Goal: Information Seeking & Learning: Learn about a topic

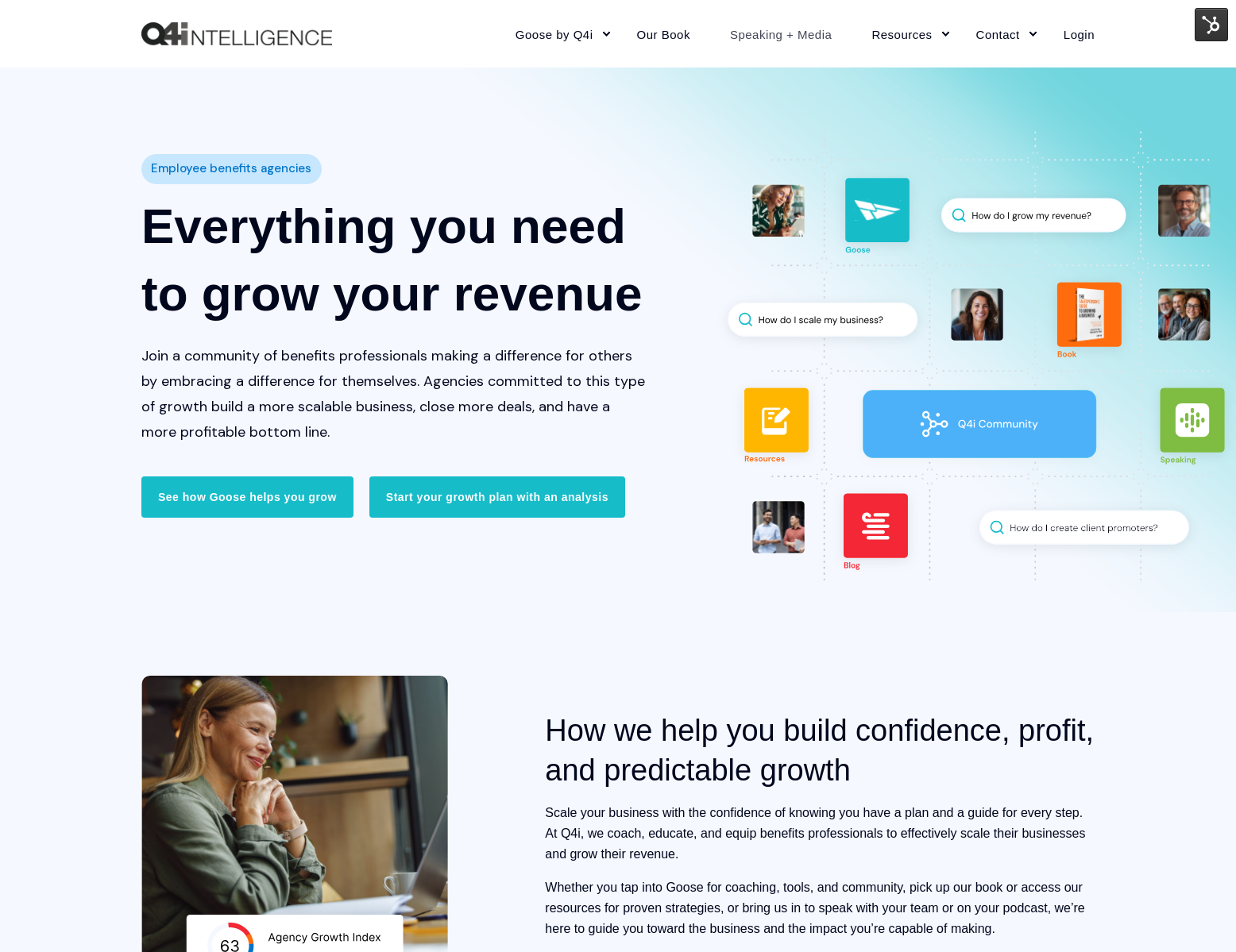
click at [763, 34] on link "Speaking + Media" at bounding box center [780, 34] width 142 height 69
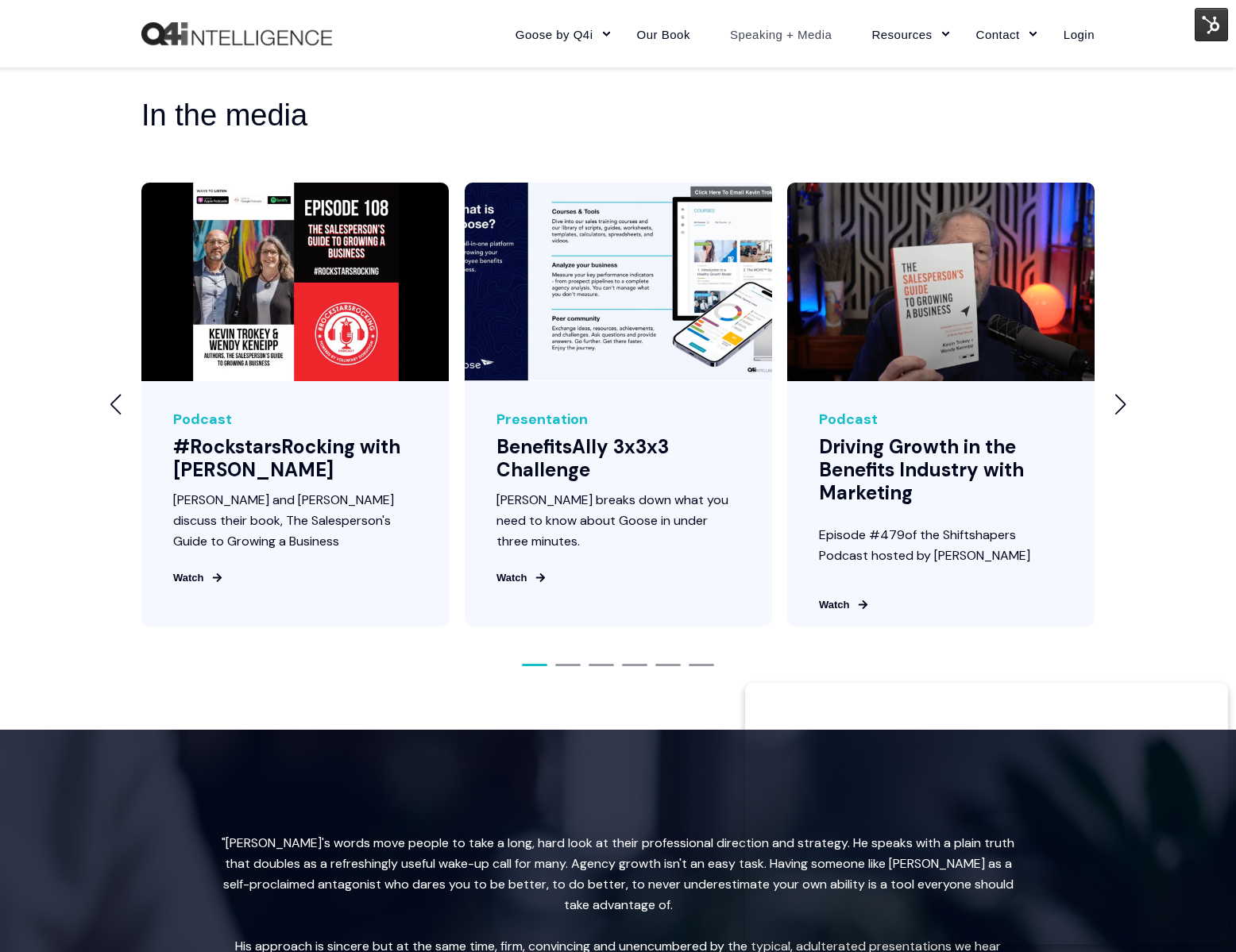
scroll to position [1811, 0]
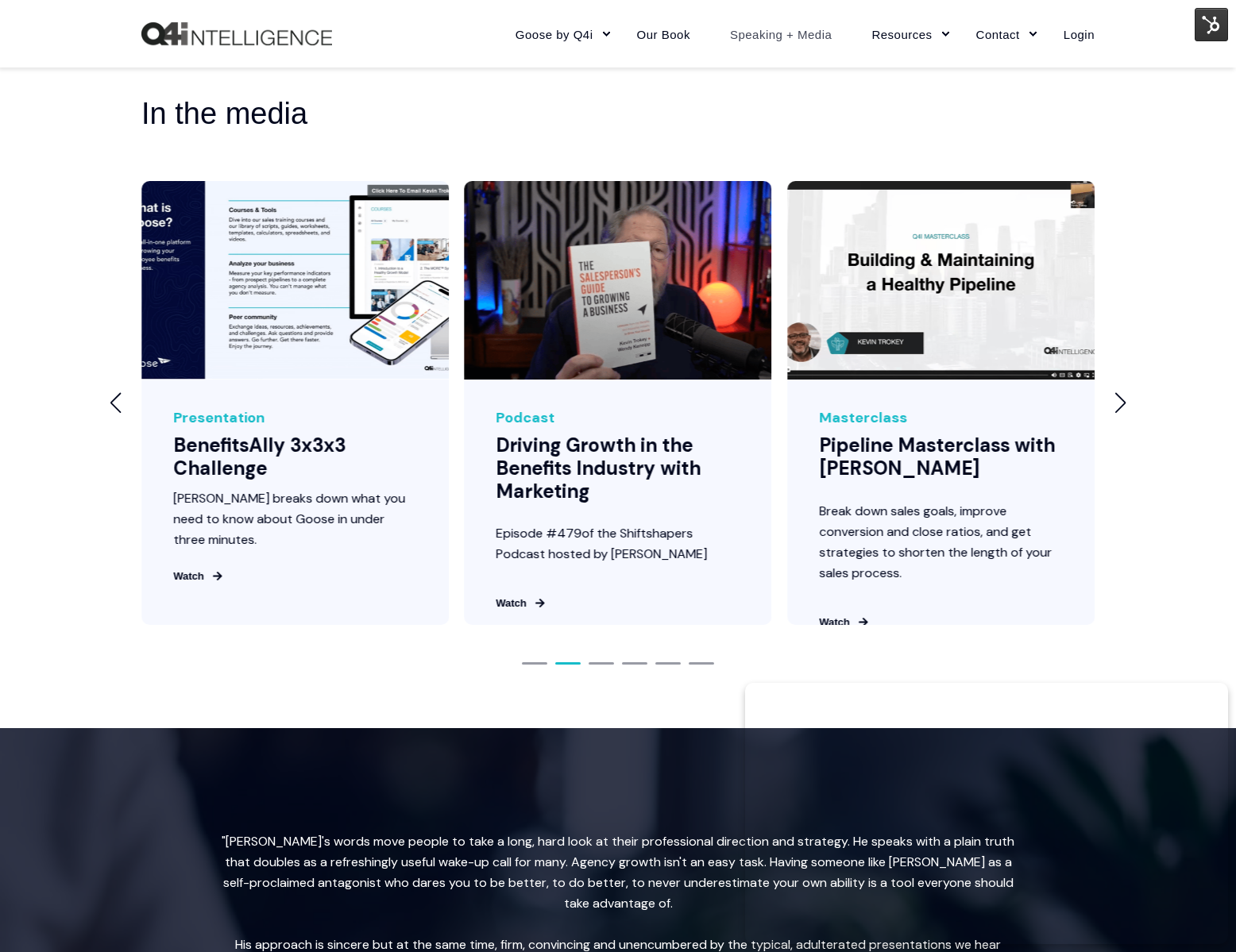
click at [1119, 413] on div "Next slide" at bounding box center [1119, 403] width 13 height 21
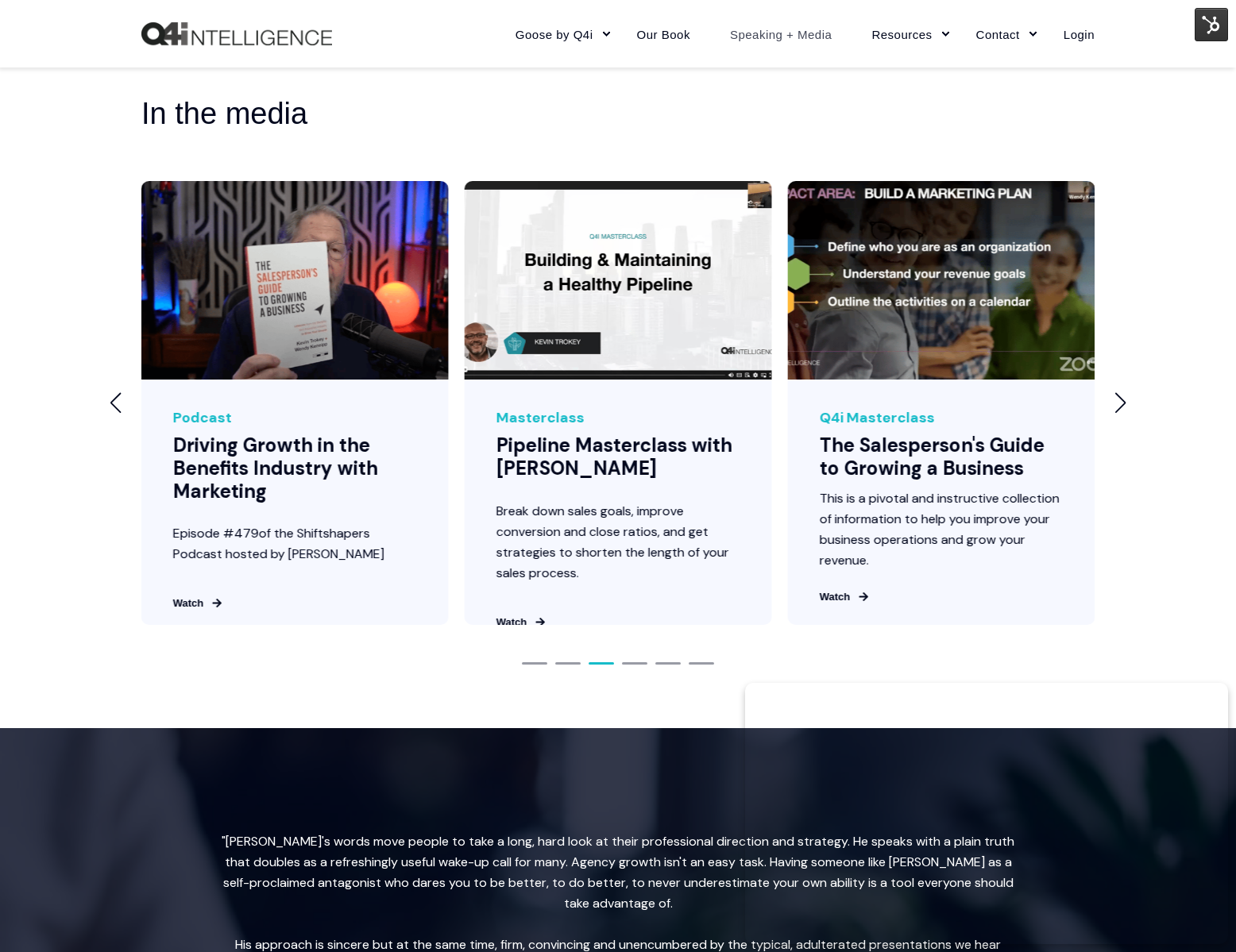
click at [1119, 413] on div "Next slide" at bounding box center [1119, 403] width 13 height 21
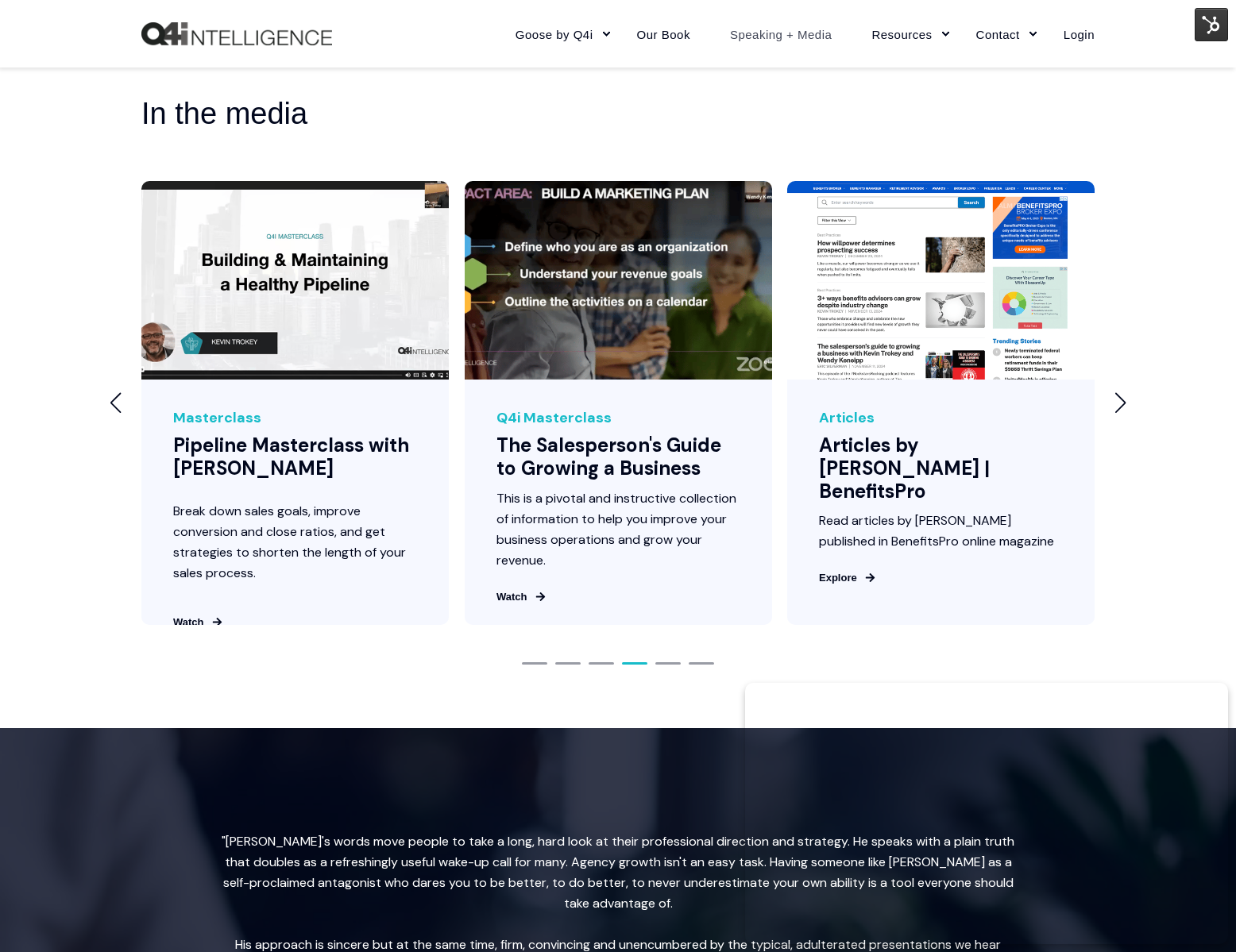
click at [1119, 413] on div "Next slide" at bounding box center [1119, 403] width 13 height 21
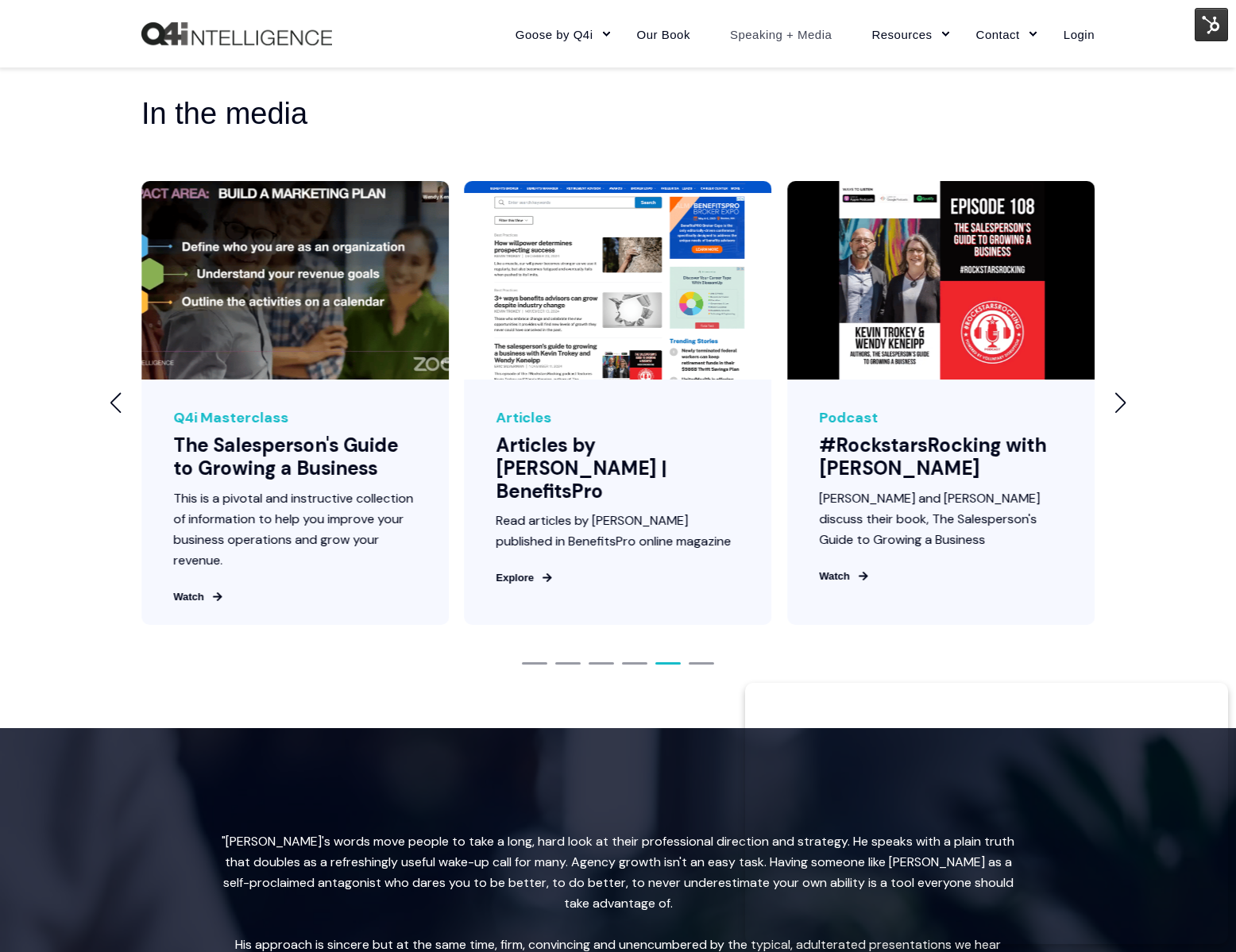
click at [1119, 413] on div "Next slide" at bounding box center [1119, 403] width 13 height 21
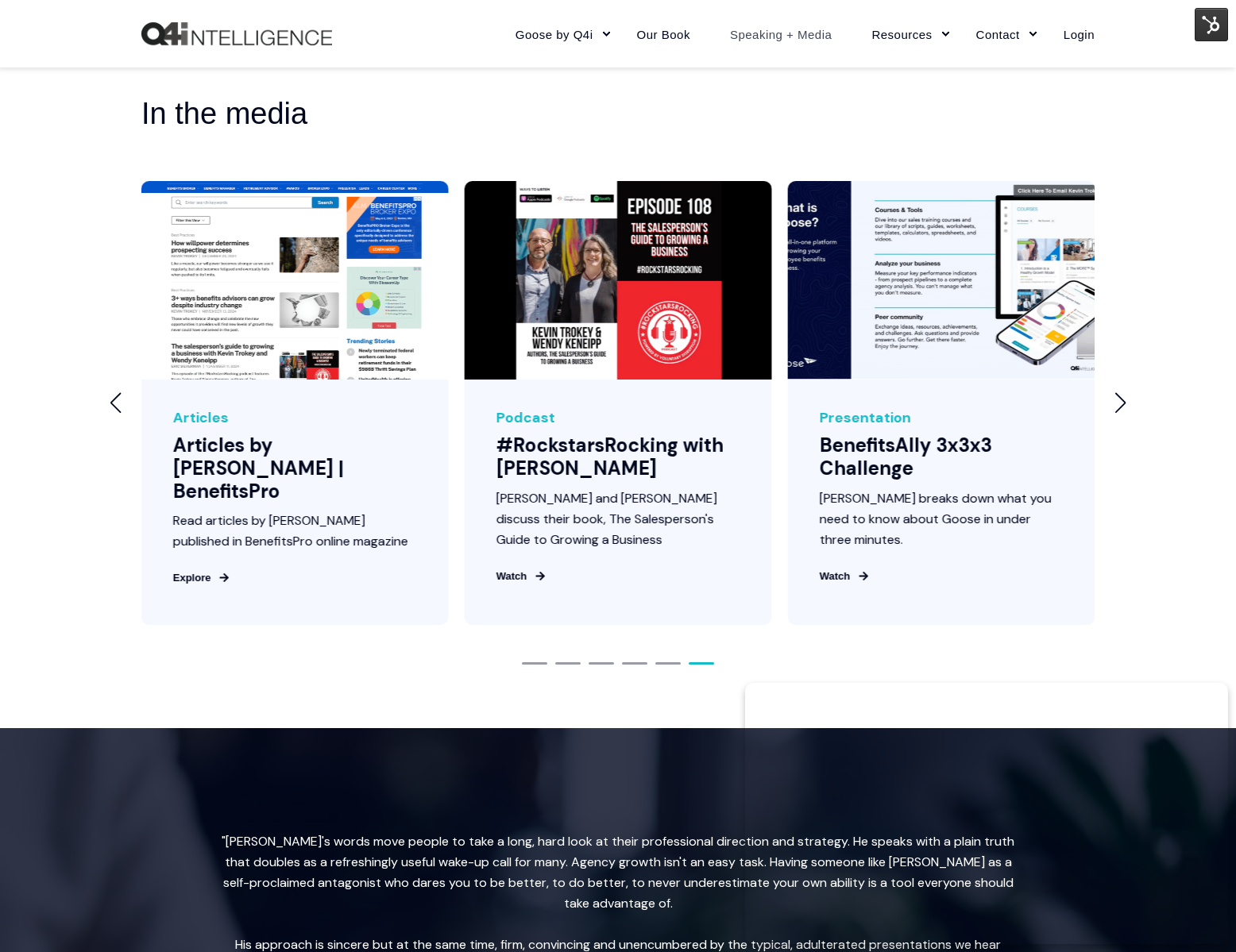
click at [1119, 413] on div "Next slide" at bounding box center [1119, 403] width 13 height 21
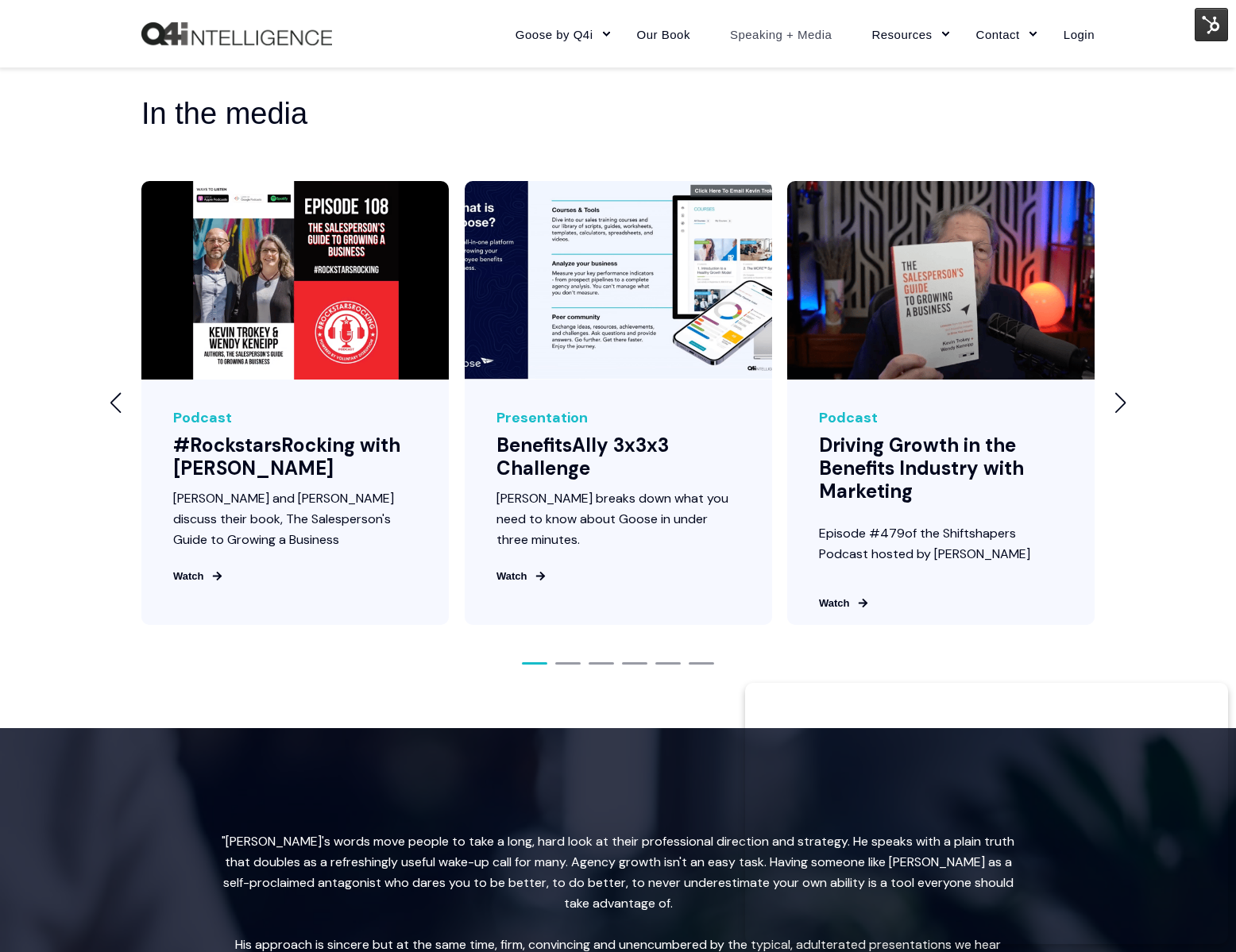
click at [1119, 413] on div "Next slide" at bounding box center [1119, 403] width 13 height 21
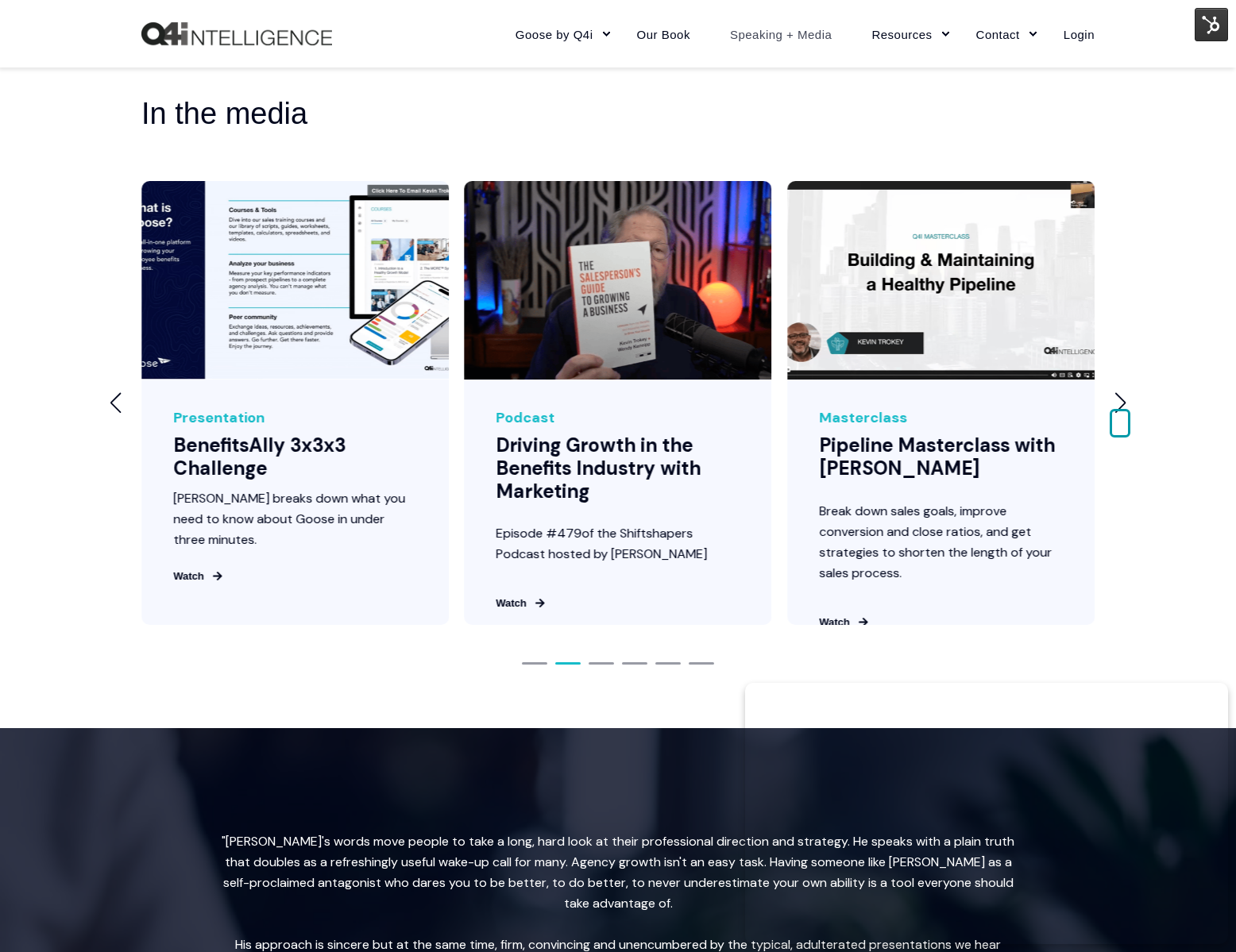
click at [822, 111] on div "In the media Watch Masterclass Pipeline Masterclass with [PERSON_NAME] Break do…" at bounding box center [618, 379] width 1236 height 698
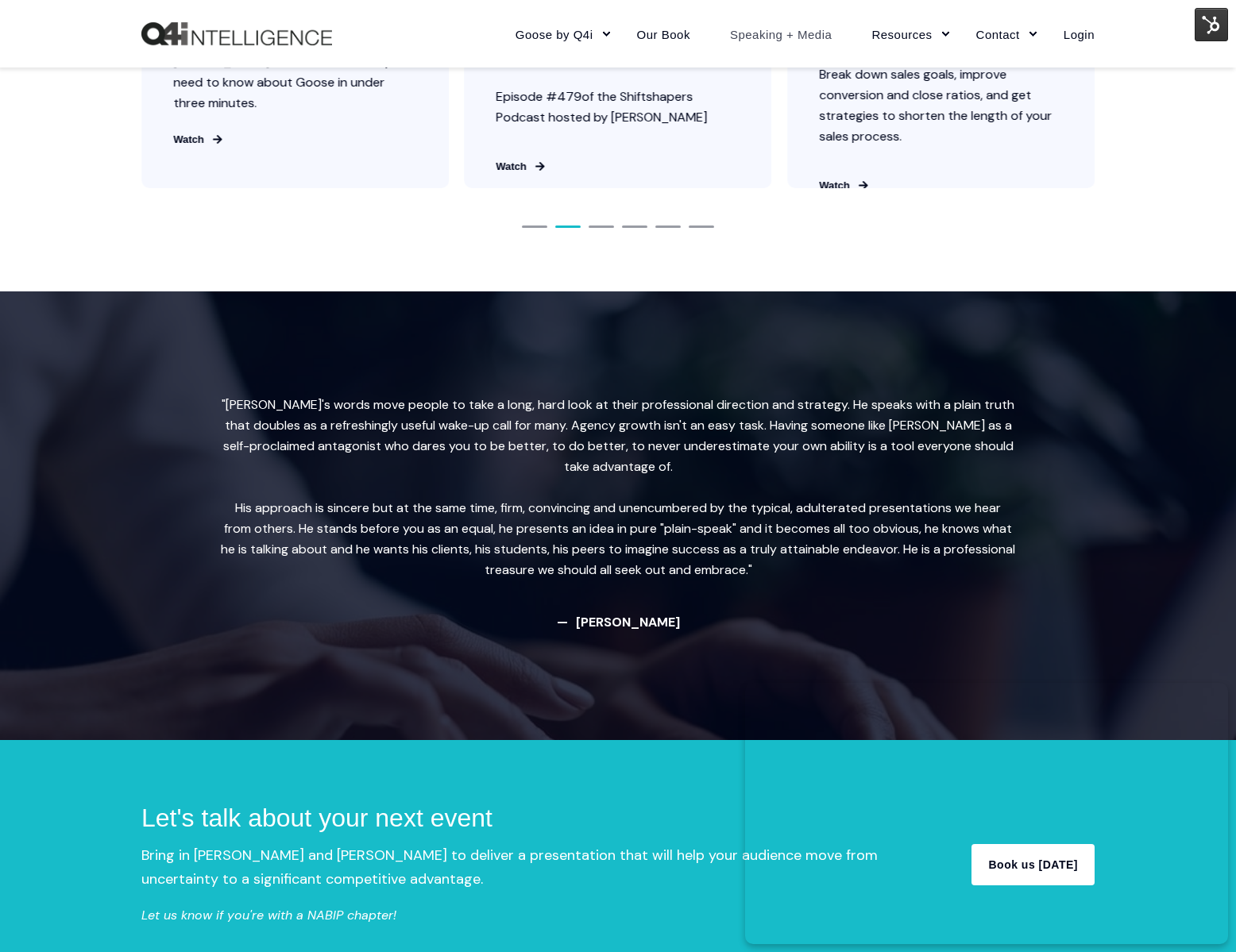
scroll to position [2250, 0]
